Goal: Task Accomplishment & Management: Use online tool/utility

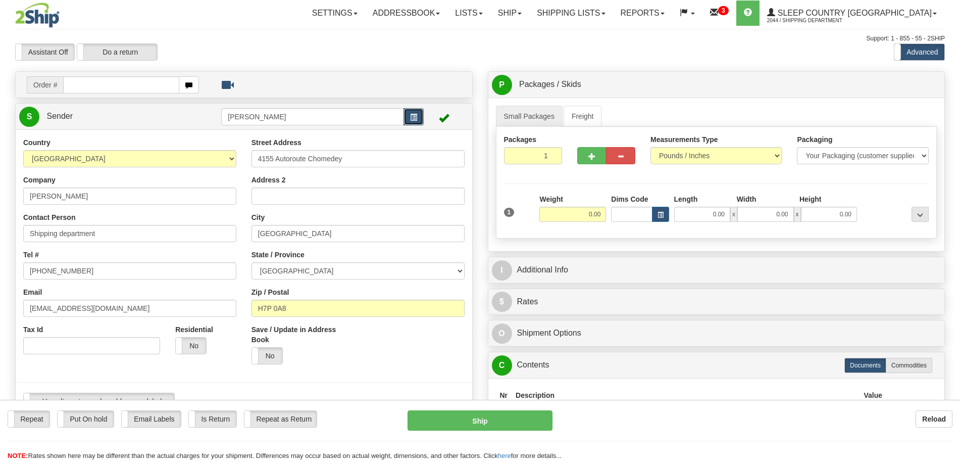
click at [410, 117] on span "button" at bounding box center [413, 117] width 7 height 7
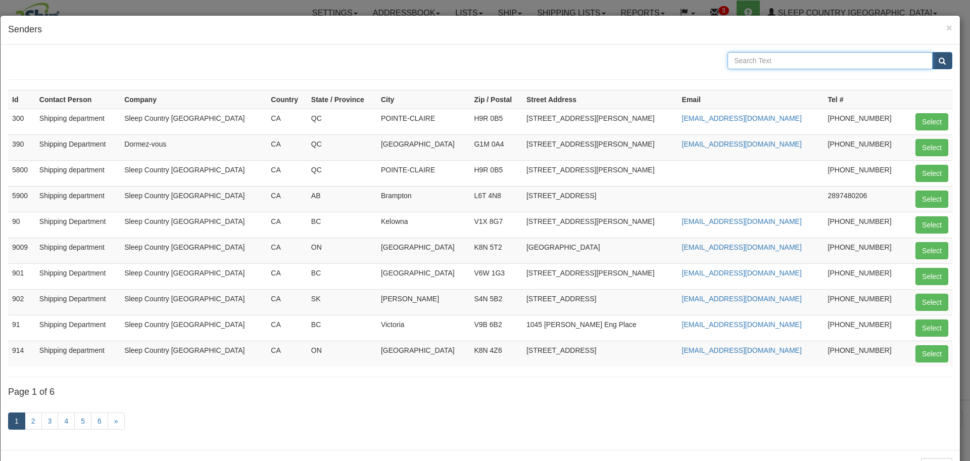
click at [785, 60] on input "text" at bounding box center [829, 60] width 205 height 17
type input "zin"
click at [932, 52] on button "submit" at bounding box center [942, 60] width 20 height 17
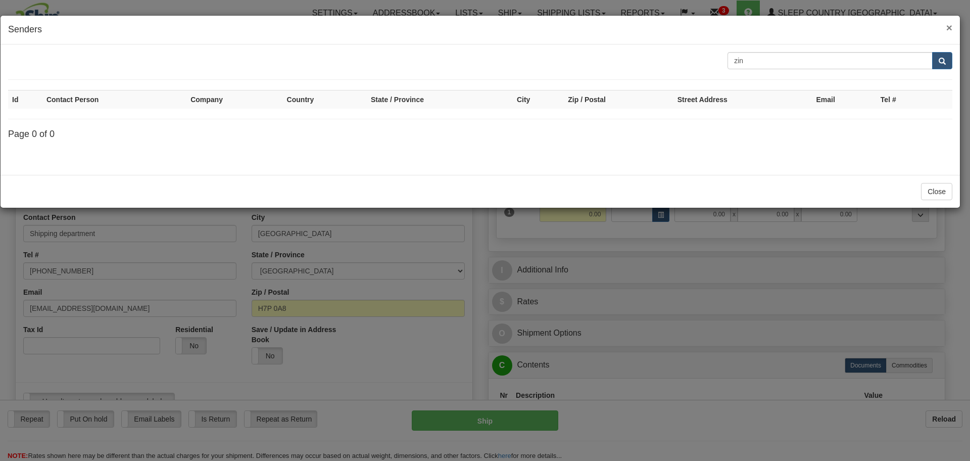
click at [950, 25] on span "×" at bounding box center [949, 28] width 6 height 12
